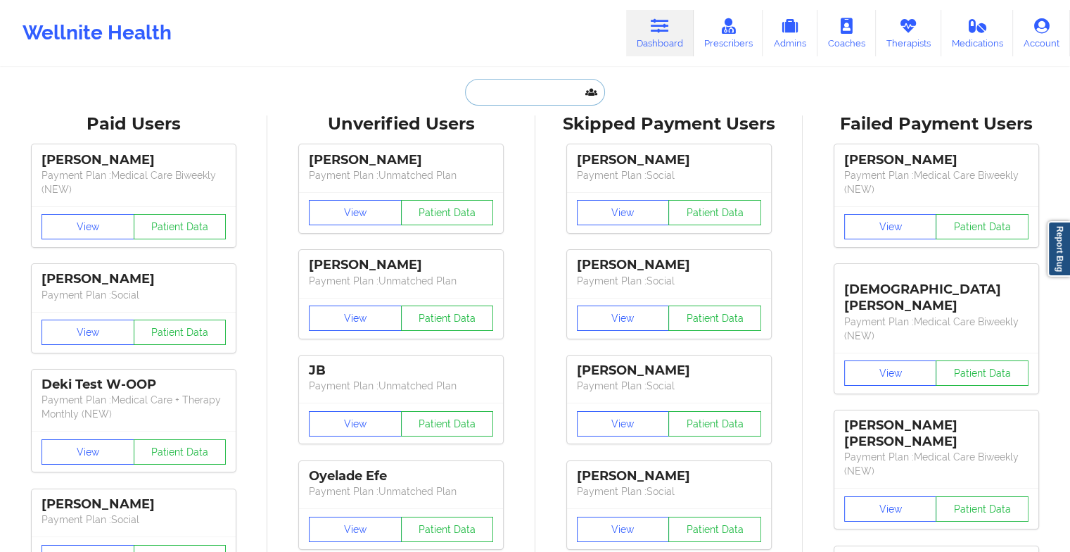
click at [518, 86] on input "text" at bounding box center [534, 92] width 139 height 27
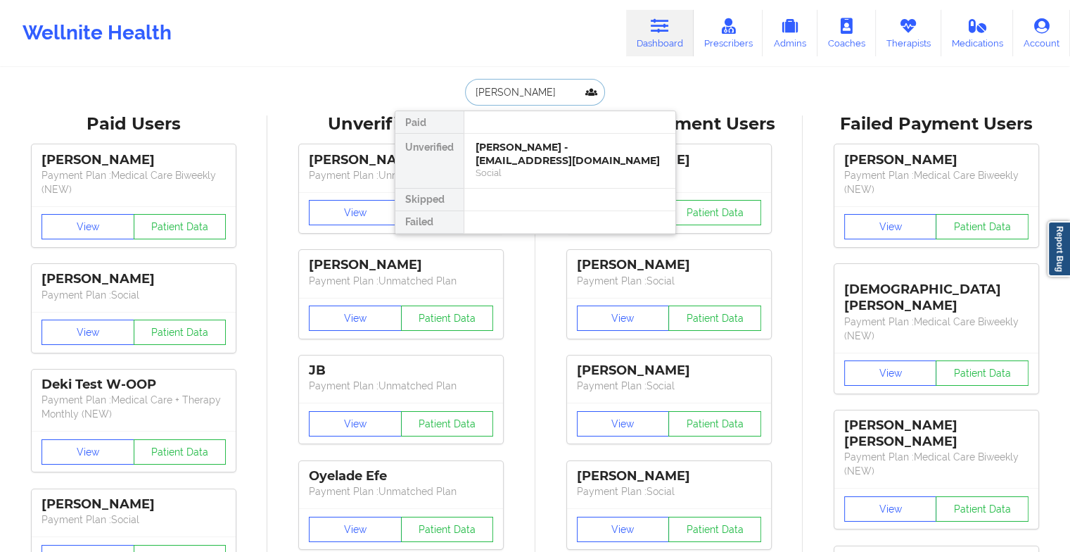
type input "[PERSON_NAME]"
click at [520, 156] on div "[PERSON_NAME] - [EMAIL_ADDRESS][DOMAIN_NAME]" at bounding box center [570, 154] width 189 height 26
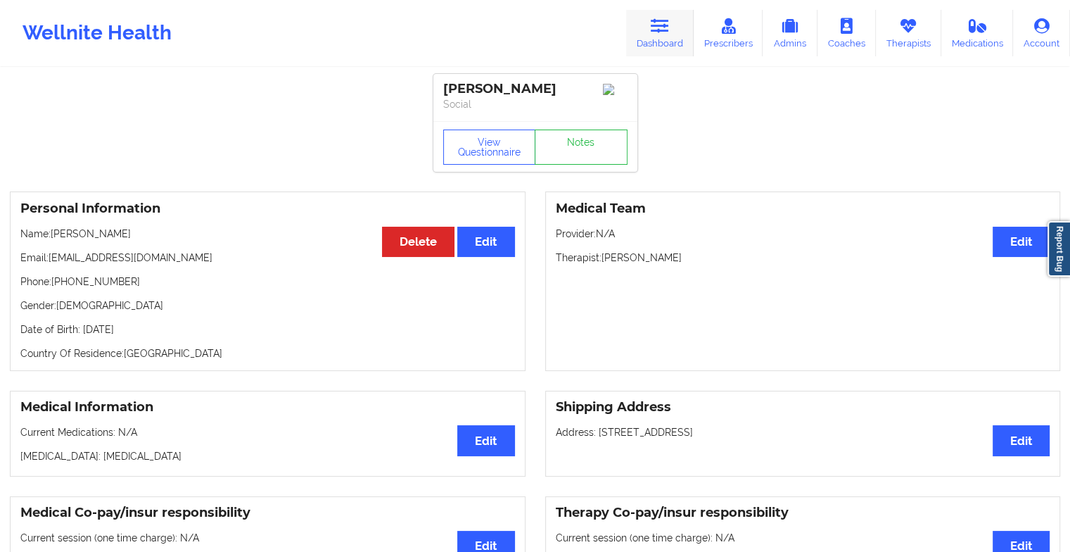
click at [646, 39] on link "Dashboard" at bounding box center [660, 33] width 68 height 46
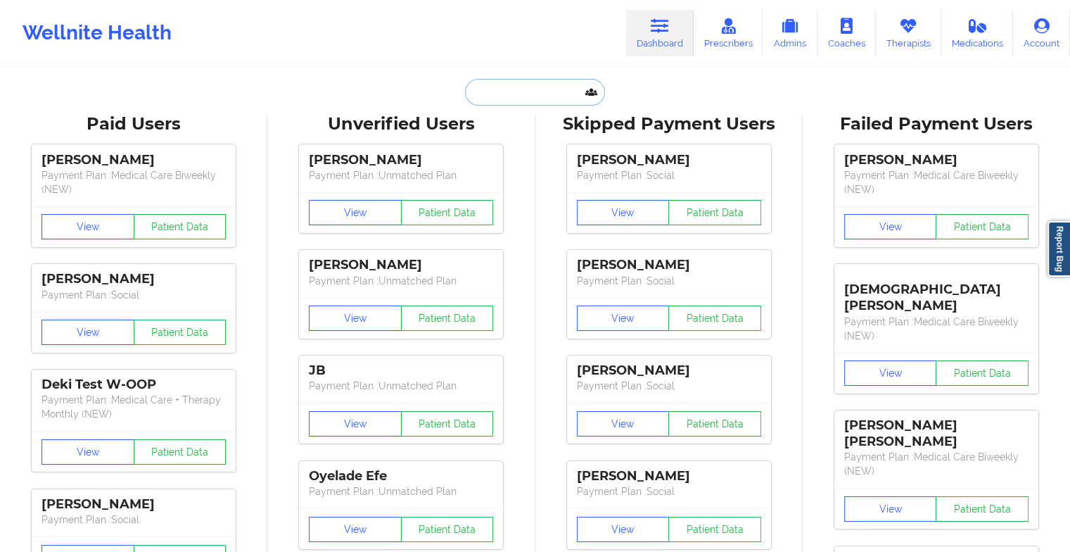
click at [535, 88] on input "text" at bounding box center [534, 92] width 139 height 27
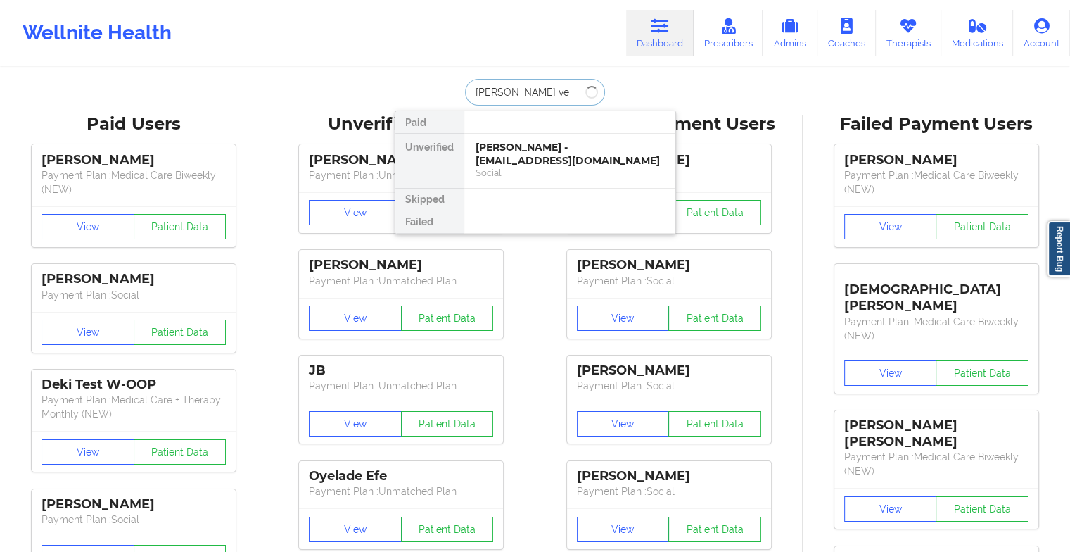
type input "[PERSON_NAME]"
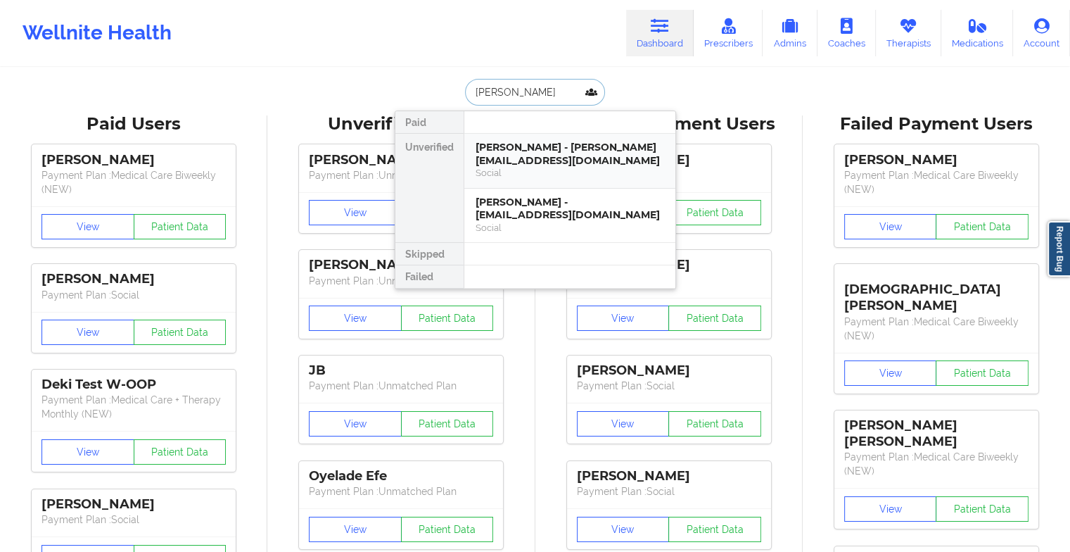
click at [549, 179] on div "[PERSON_NAME] - [PERSON_NAME][EMAIL_ADDRESS][DOMAIN_NAME] Social" at bounding box center [569, 161] width 211 height 55
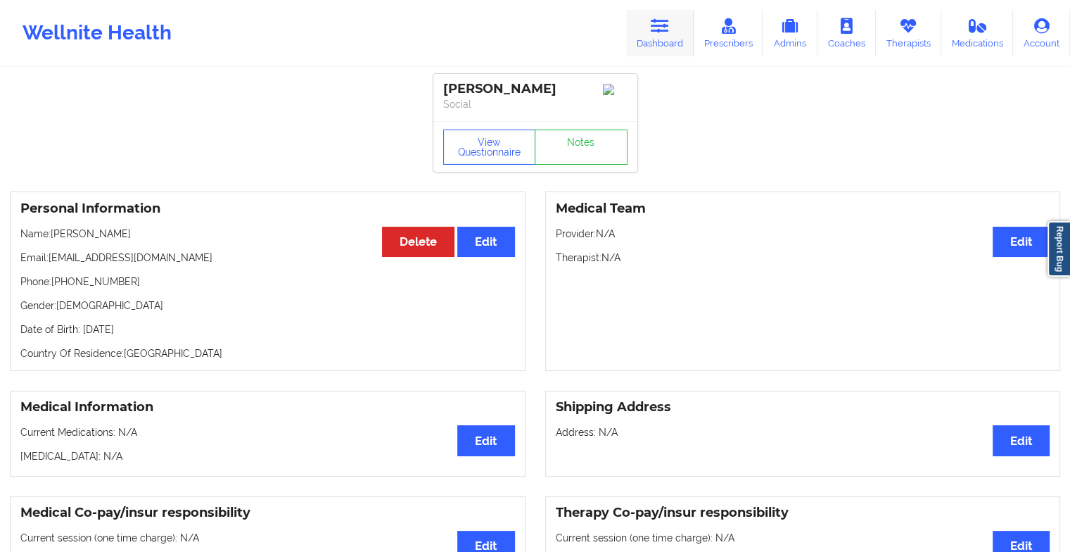
click at [660, 39] on link "Dashboard" at bounding box center [660, 33] width 68 height 46
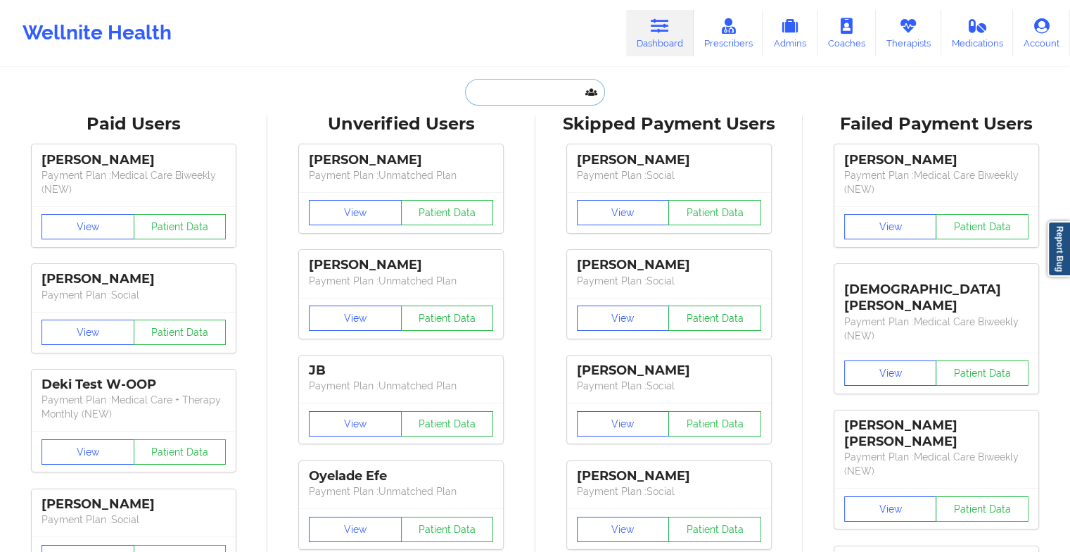
click at [554, 88] on input "text" at bounding box center [534, 92] width 139 height 27
type input "j"
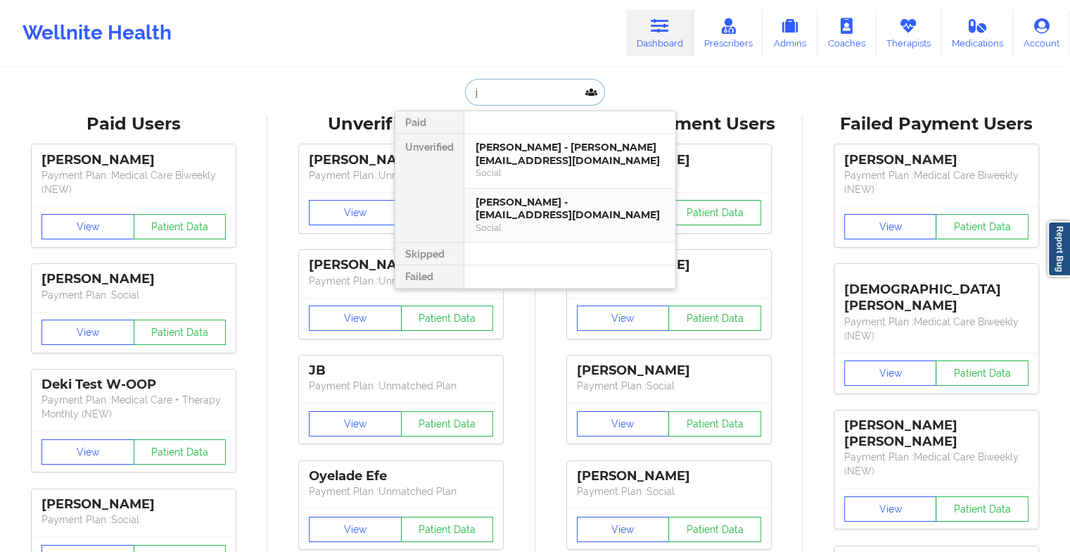
click at [571, 219] on div "[PERSON_NAME] - [EMAIL_ADDRESS][DOMAIN_NAME]" at bounding box center [570, 209] width 189 height 26
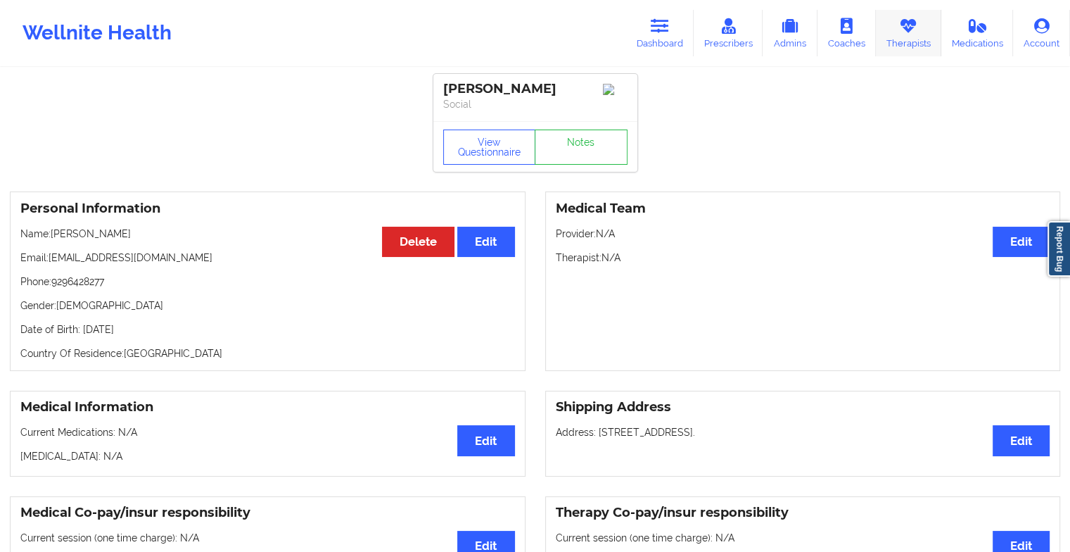
click at [902, 36] on link "Therapists" at bounding box center [908, 33] width 65 height 46
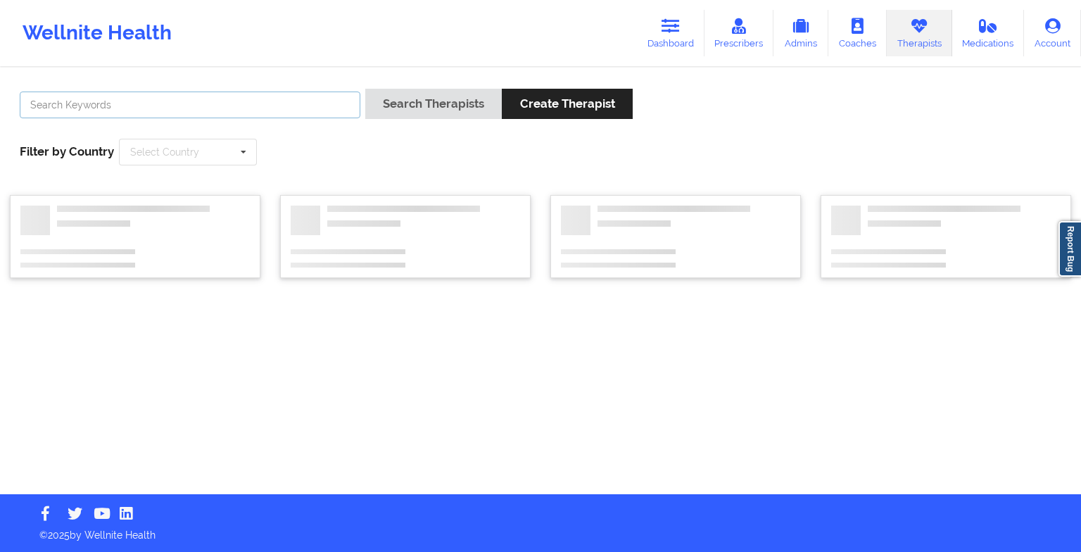
click at [189, 106] on input "text" at bounding box center [190, 104] width 341 height 27
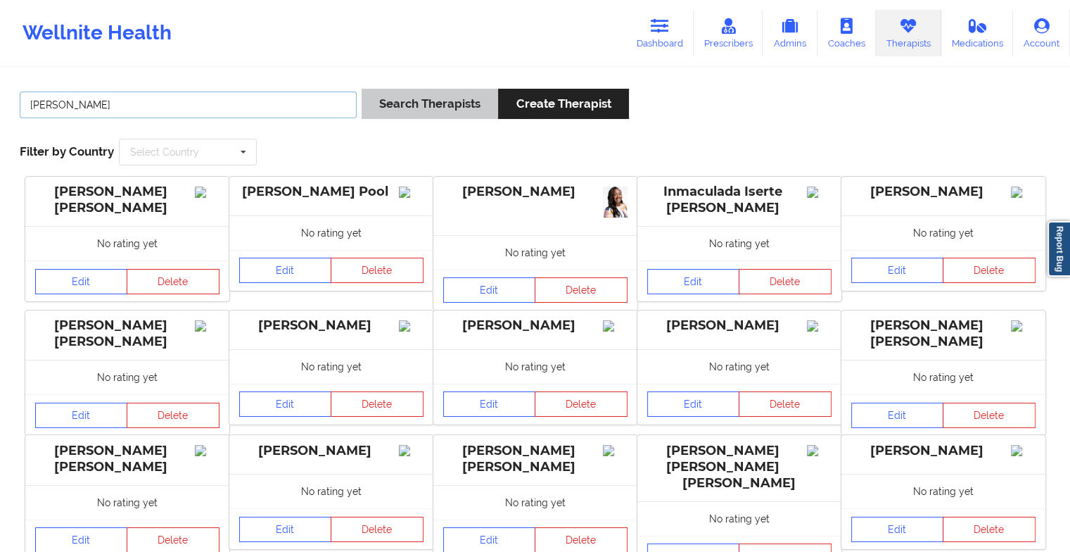
type input "[PERSON_NAME]"
click at [445, 99] on button "Search Therapists" at bounding box center [430, 104] width 137 height 30
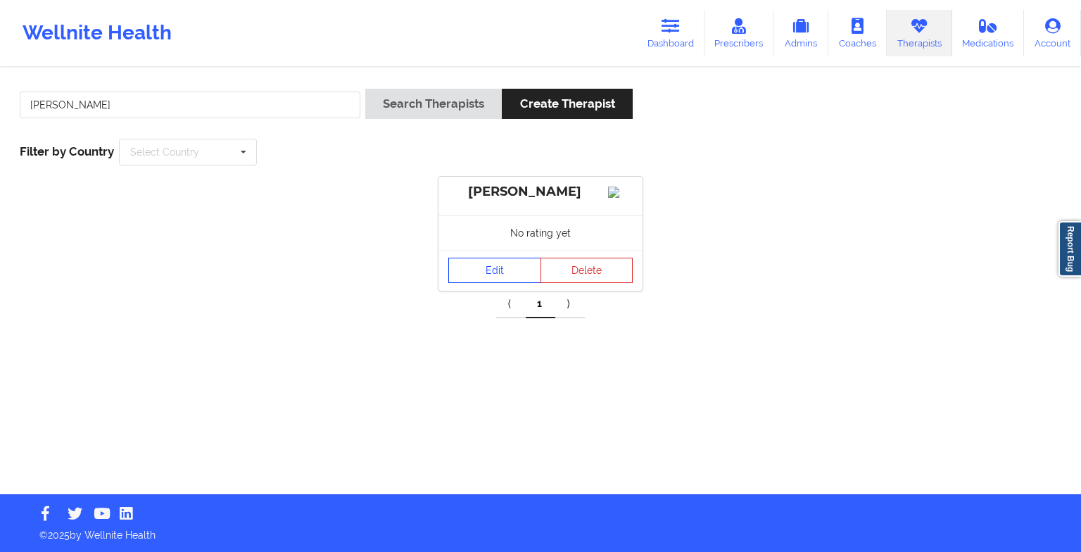
click at [474, 279] on link "Edit" at bounding box center [494, 270] width 93 height 25
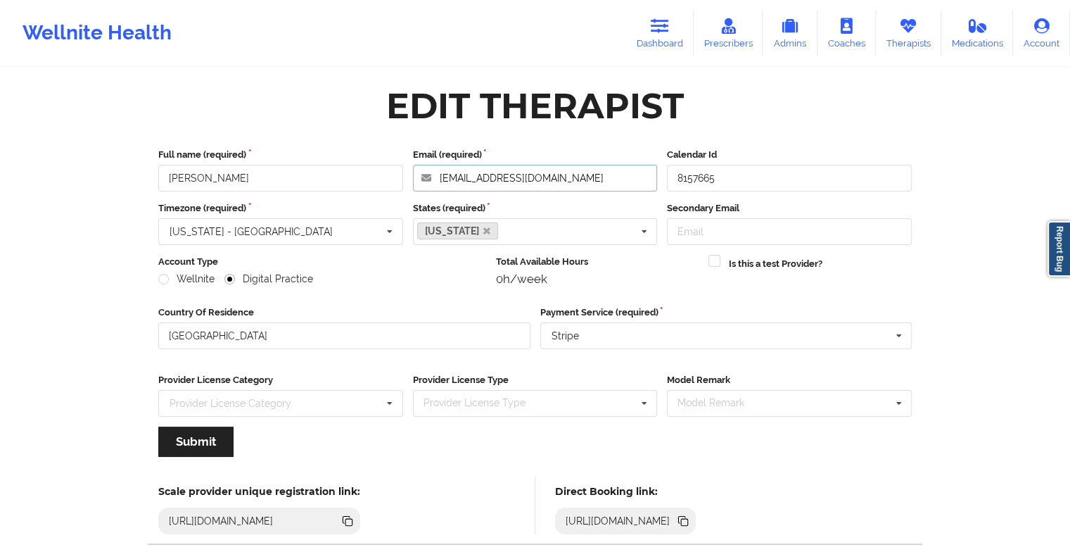
drag, startPoint x: 574, startPoint y: 165, endPoint x: 407, endPoint y: 172, distance: 167.6
click at [407, 172] on div "Full name (required) [PERSON_NAME] Email (required) [EMAIL_ADDRESS][DOMAIN_NAME…" at bounding box center [535, 170] width 764 height 44
